Goal: Information Seeking & Learning: Learn about a topic

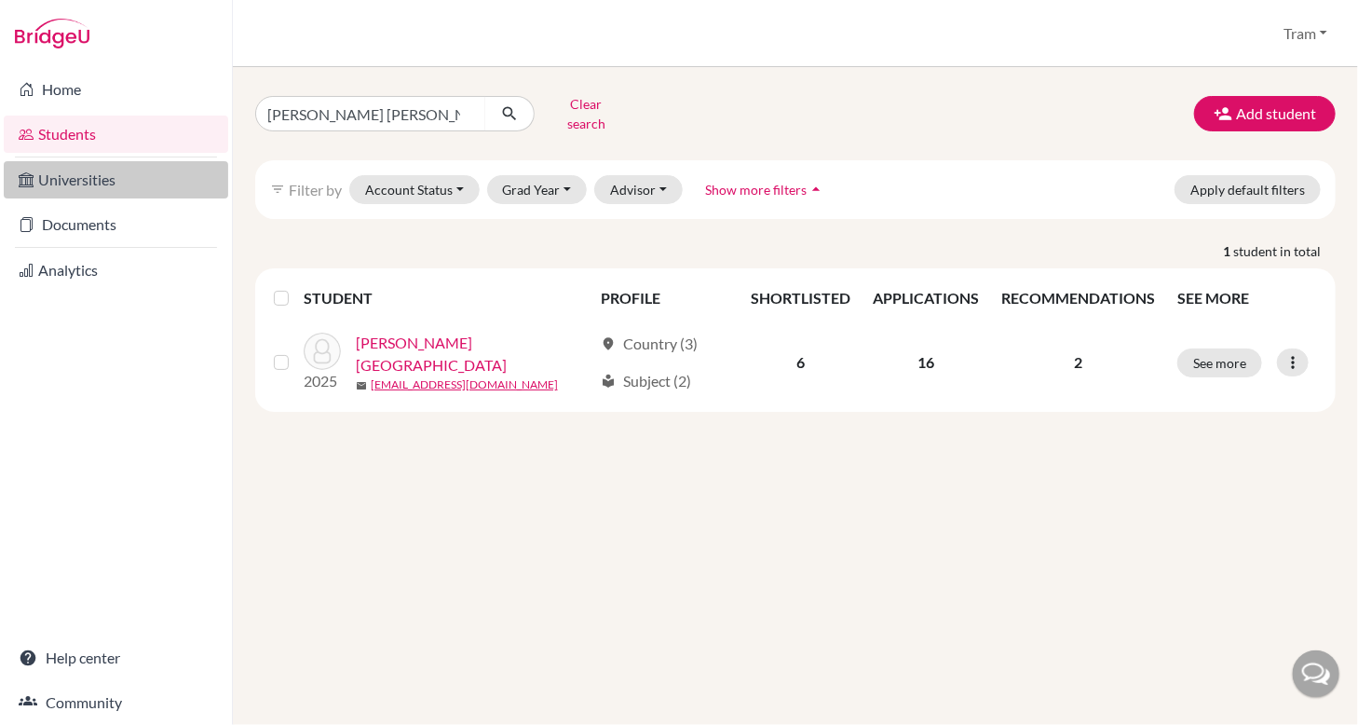
click at [136, 193] on link "Universities" at bounding box center [116, 179] width 225 height 37
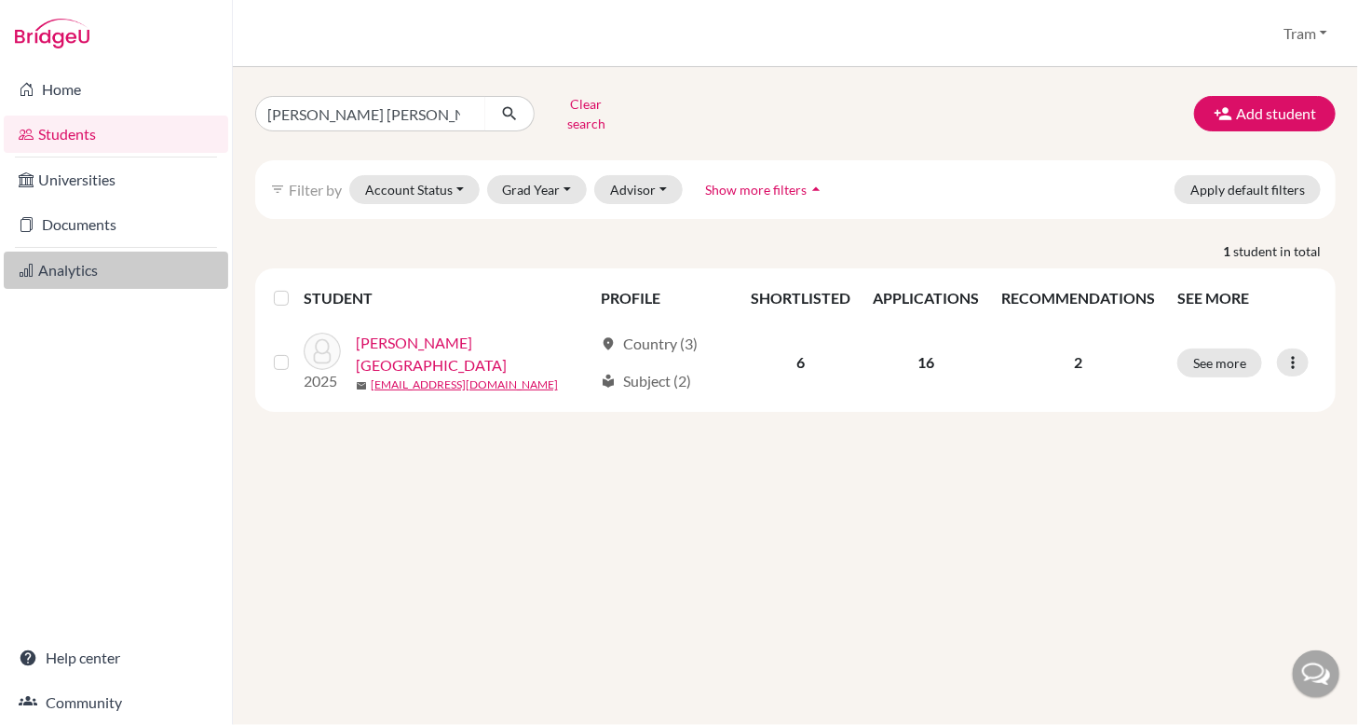
click at [108, 284] on link "Analytics" at bounding box center [116, 270] width 225 height 37
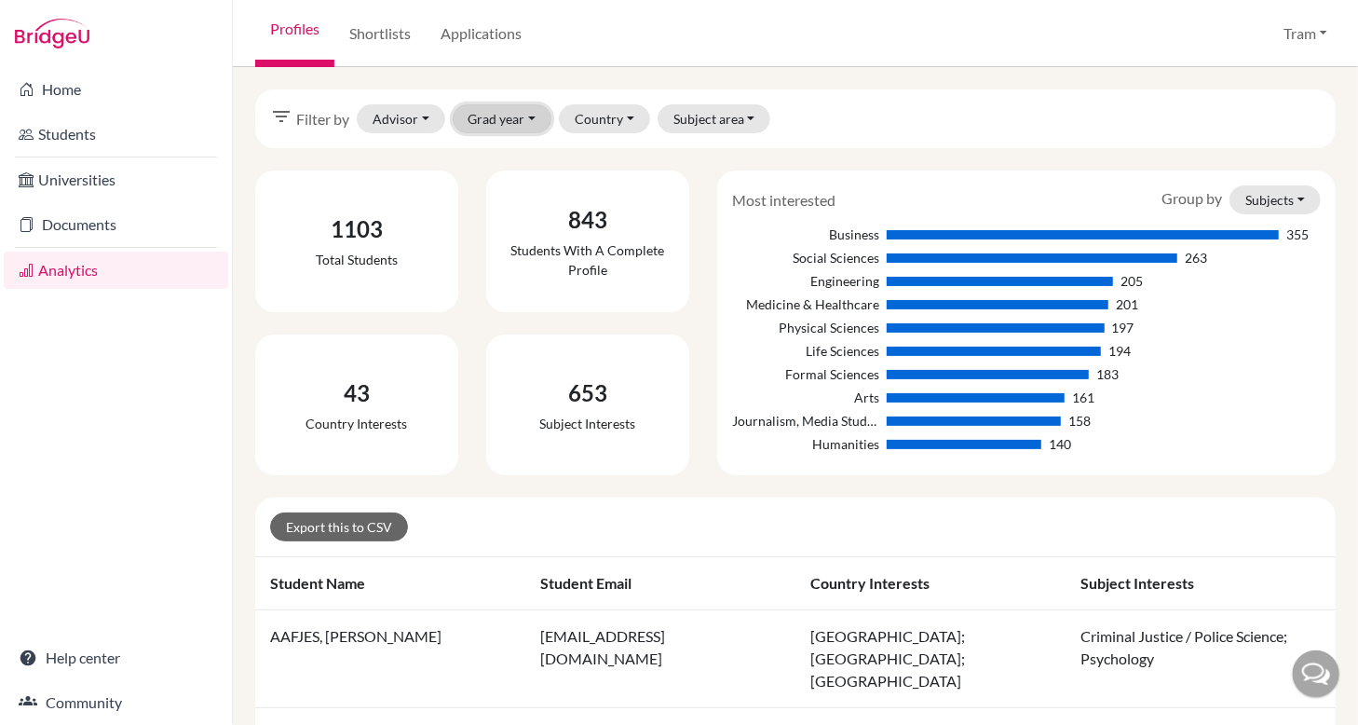
click at [466, 121] on button "Grad year" at bounding box center [503, 118] width 100 height 29
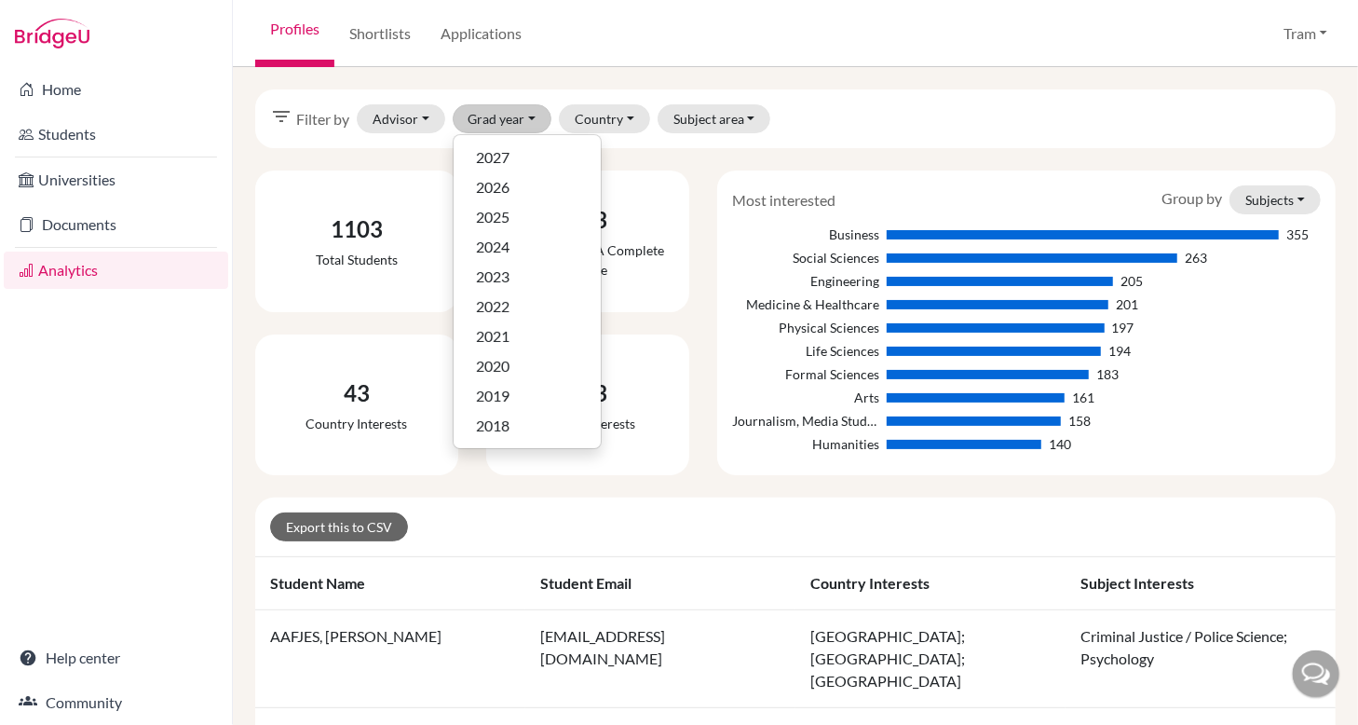
click at [848, 123] on div "filter_list Filter by Advisor [PERSON_NAME], [PERSON_NAME], [PERSON_NAME], [PER…" at bounding box center [795, 118] width 1081 height 59
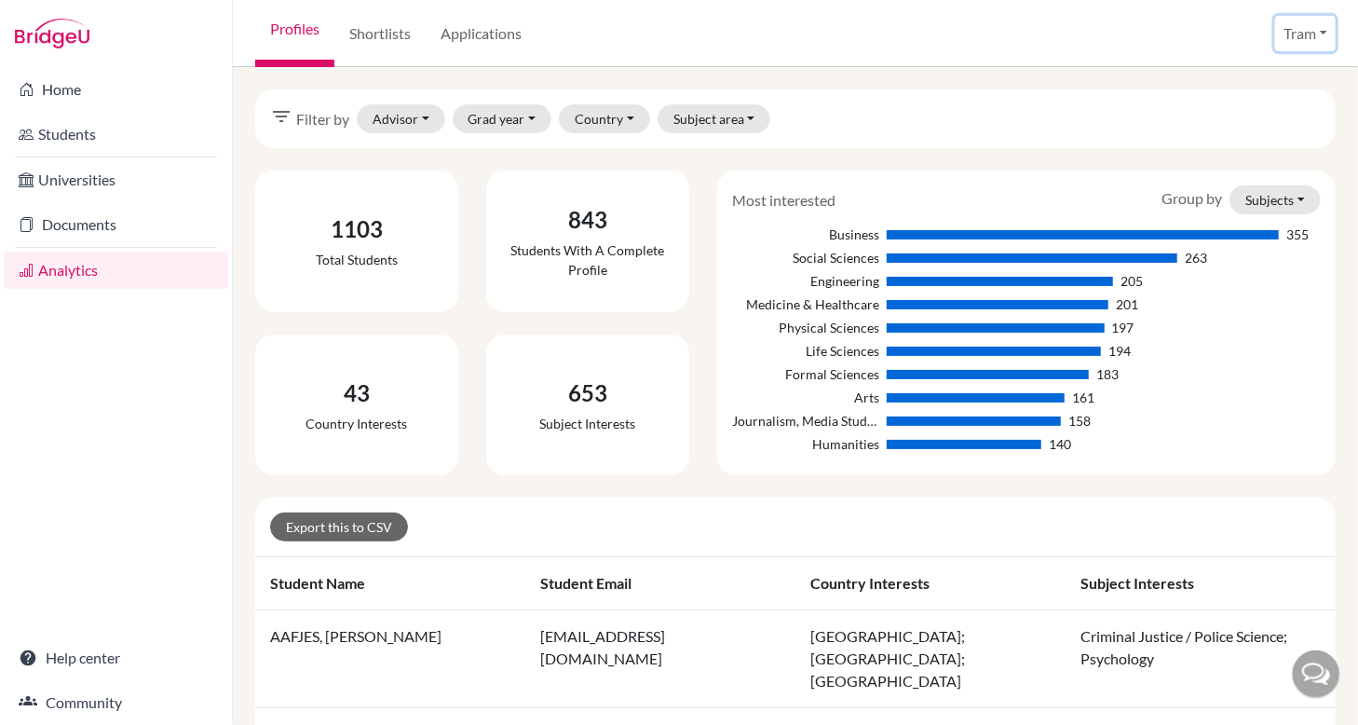
click at [1297, 37] on button "Tram" at bounding box center [1305, 33] width 61 height 35
click at [505, 121] on button "Grad year" at bounding box center [503, 118] width 100 height 29
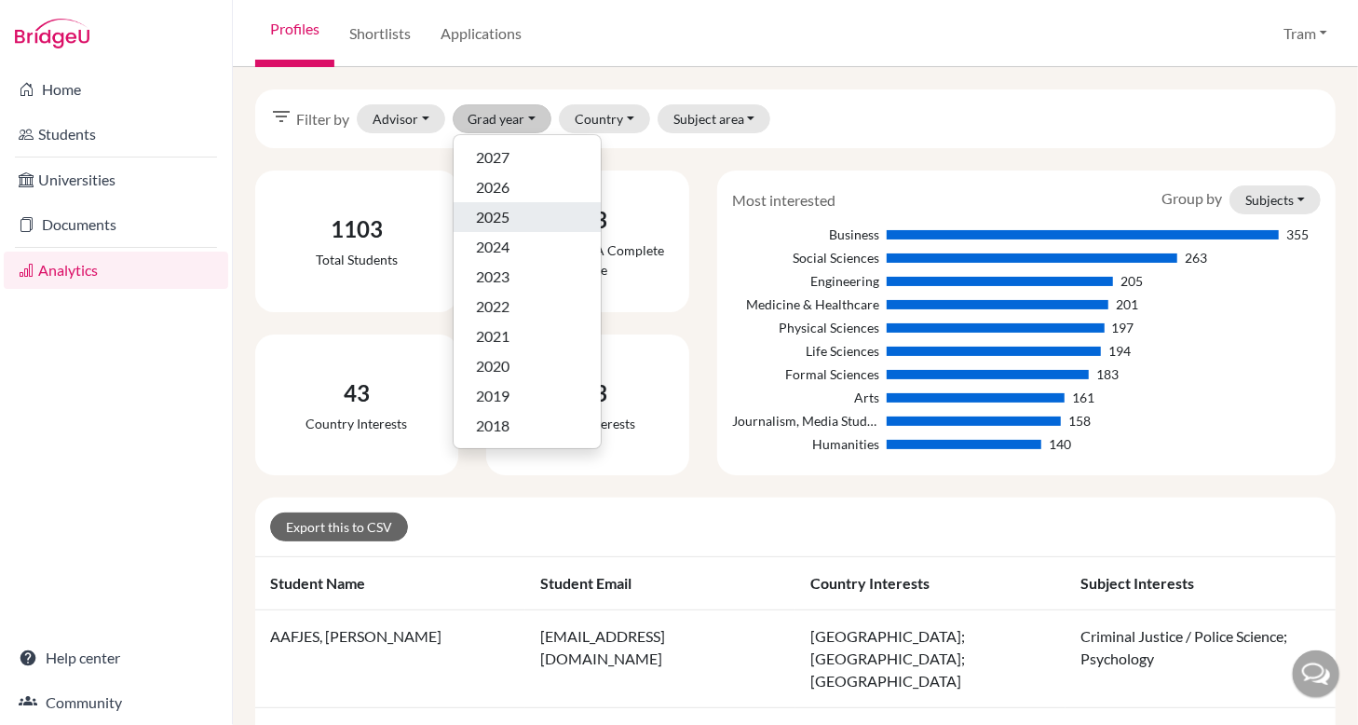
click at [523, 224] on div "2025" at bounding box center [527, 217] width 102 height 22
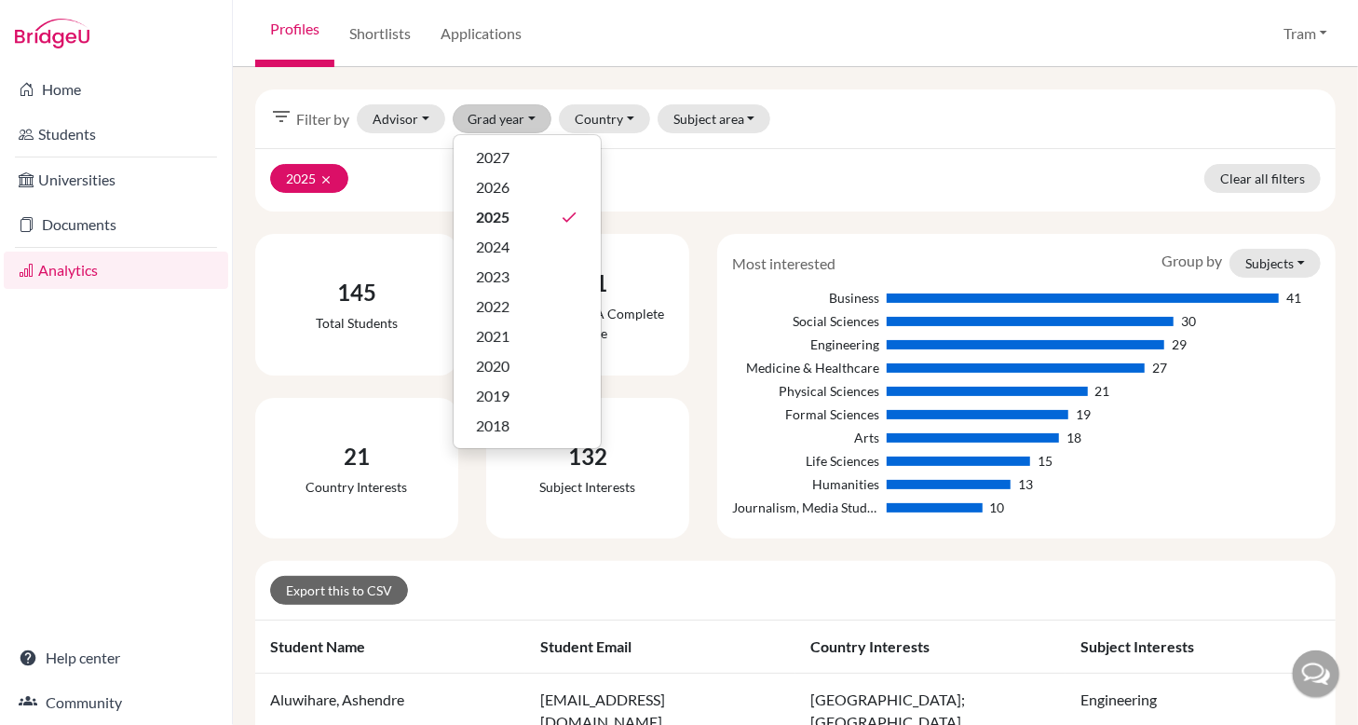
click at [812, 120] on div "filter_list Filter by Advisor [PERSON_NAME], [PERSON_NAME], [PERSON_NAME], [PER…" at bounding box center [795, 118] width 1081 height 59
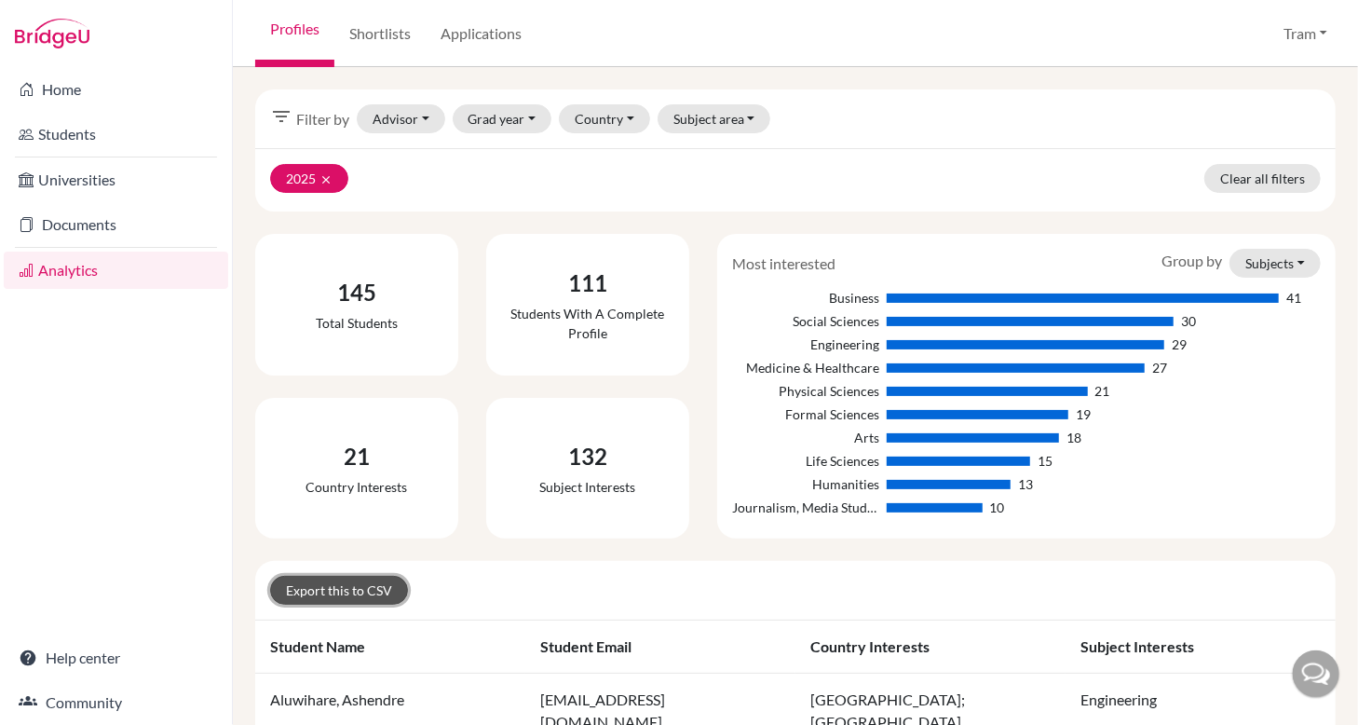
click at [319, 585] on link "Export this to CSV" at bounding box center [339, 590] width 138 height 29
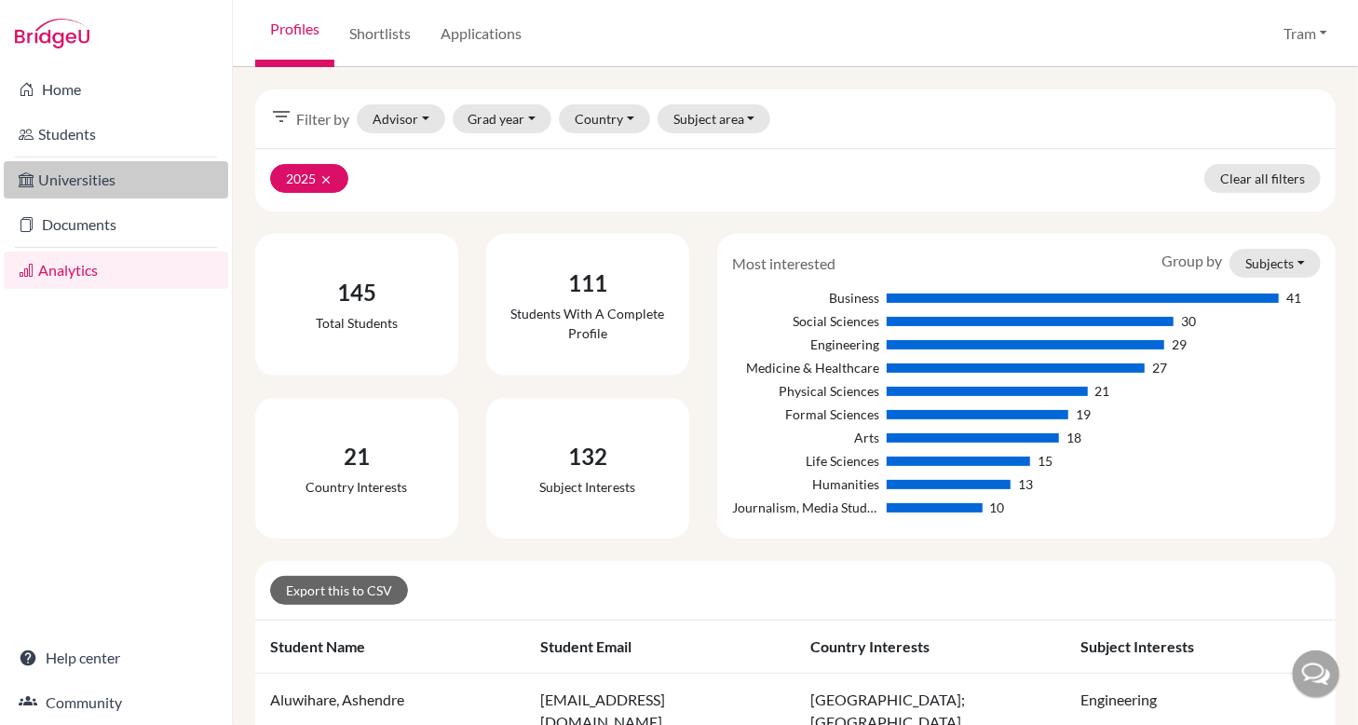
click at [117, 183] on link "Universities" at bounding box center [116, 179] width 225 height 37
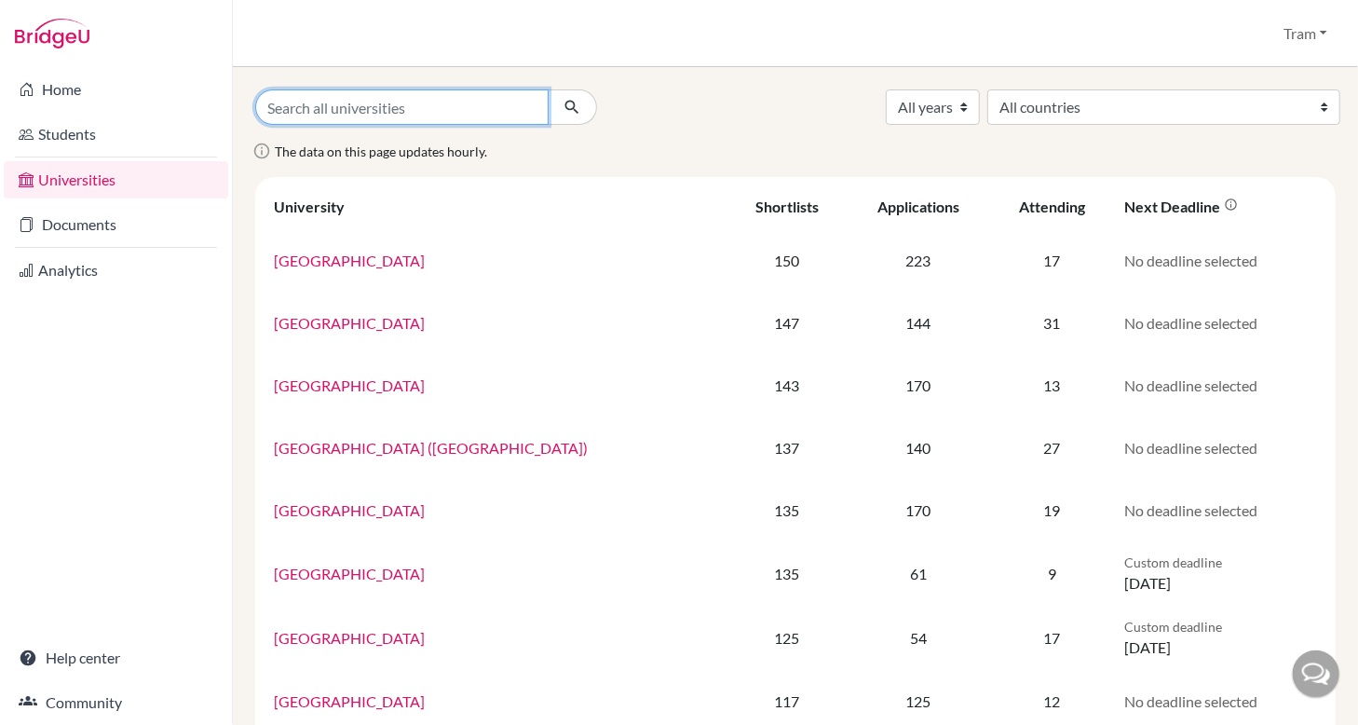
drag, startPoint x: 490, startPoint y: 110, endPoint x: 728, endPoint y: 116, distance: 237.6
click at [490, 110] on input "Search all universities" at bounding box center [401, 106] width 293 height 35
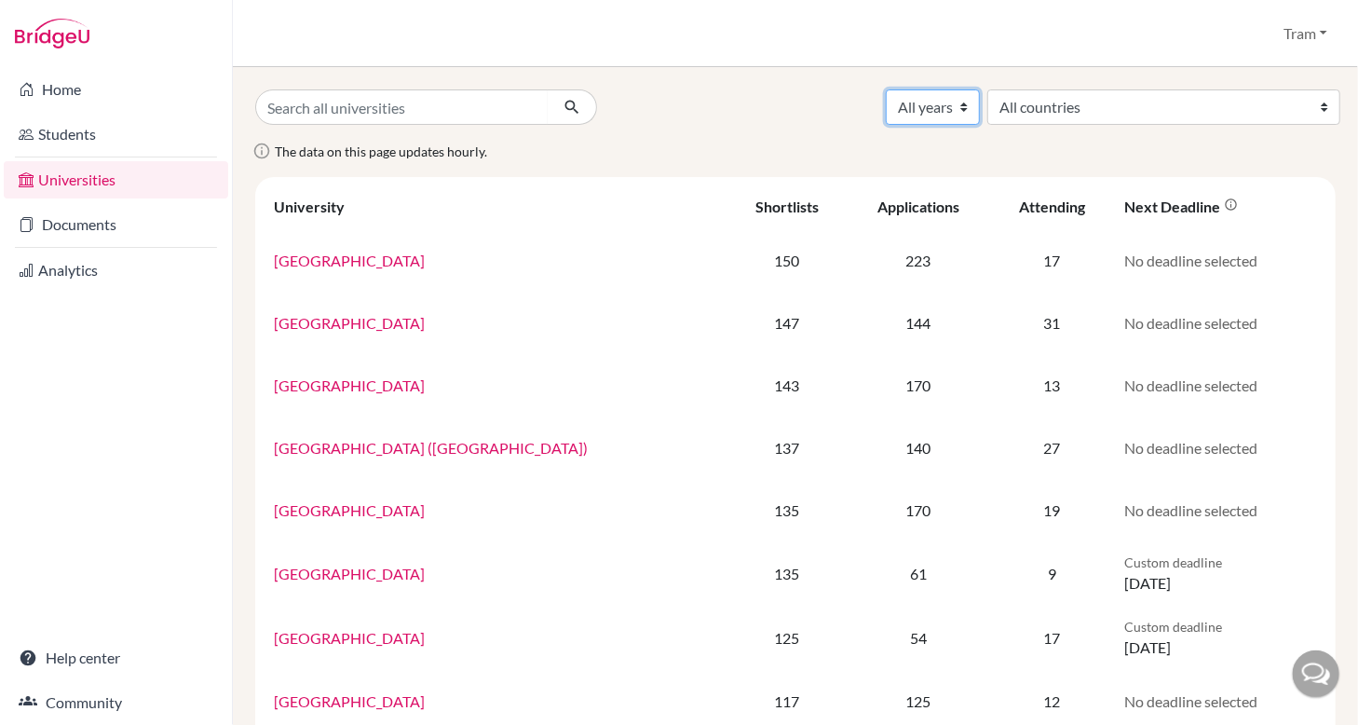
click at [980, 112] on select "All years 2027 2026 2025 2024 2023 2022 2021 2020 2019 2018 2017 2016 2015 2014…" at bounding box center [933, 106] width 94 height 35
select select "2025"
click at [980, 89] on select "All years 2027 2026 2025 2024 2023 2022 2021 2020 2019 2018 2017 2016 2015 2014…" at bounding box center [933, 106] width 94 height 35
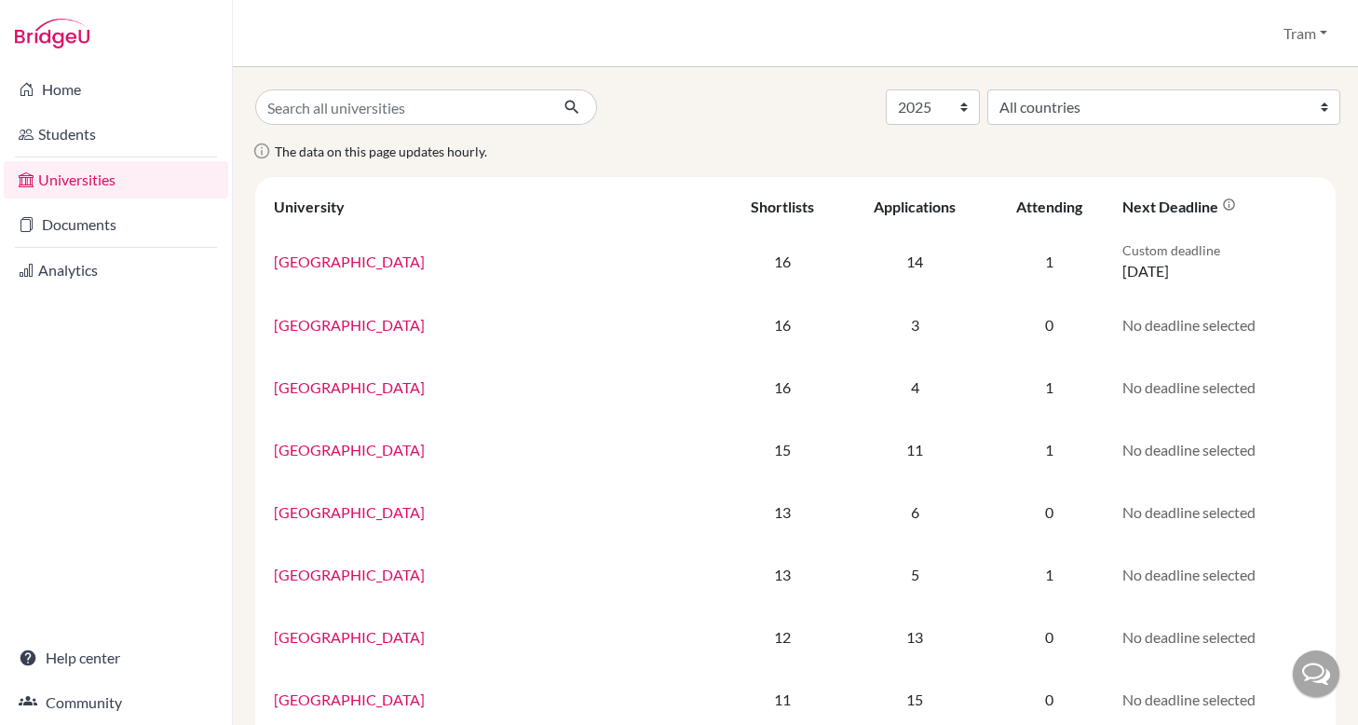
select select "2025"
click at [135, 465] on div "Home Students Universities Documents Analytics Help center Community" at bounding box center [116, 396] width 232 height 658
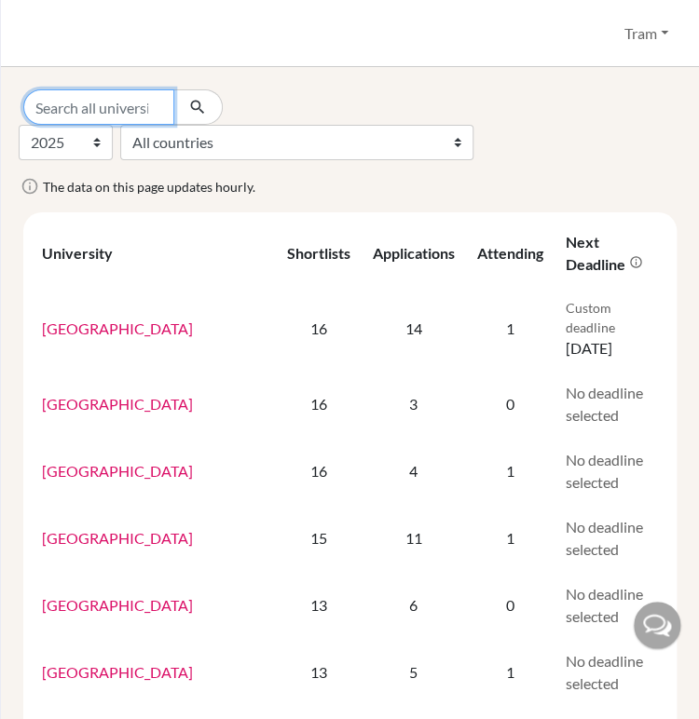
drag, startPoint x: 131, startPoint y: 112, endPoint x: 140, endPoint y: 120, distance: 11.9
click at [131, 112] on input "Search all universities" at bounding box center [98, 106] width 151 height 35
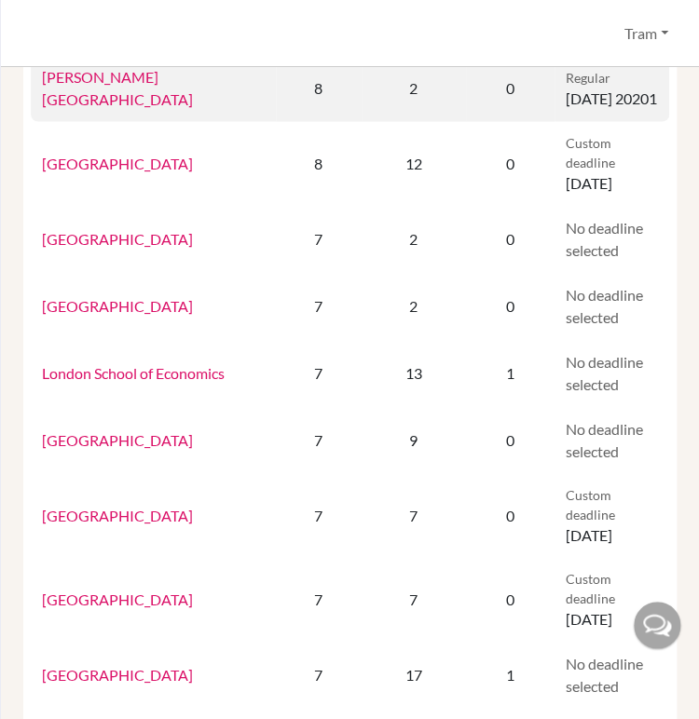
scroll to position [847, 0]
